Goal: Information Seeking & Learning: Find specific fact

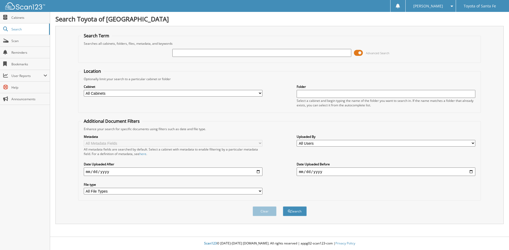
click at [182, 51] on input "text" at bounding box center [261, 53] width 179 height 8
type input "PX001479"
click at [283, 207] on button "Search" at bounding box center [295, 212] width 24 height 10
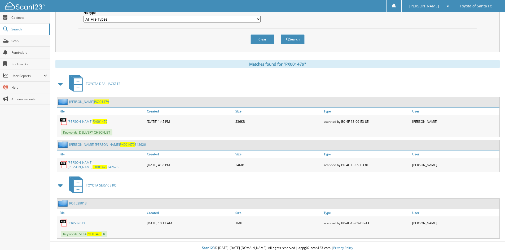
scroll to position [176, 0]
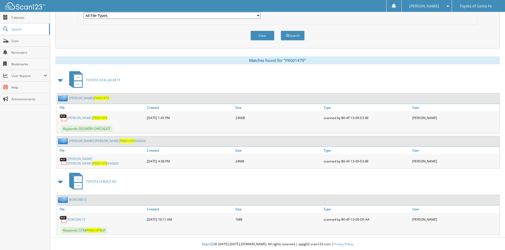
click at [86, 160] on link "[PERSON_NAME] [PERSON_NAME] PX001479 342626" at bounding box center [106, 161] width 77 height 9
